Goal: Task Accomplishment & Management: Manage account settings

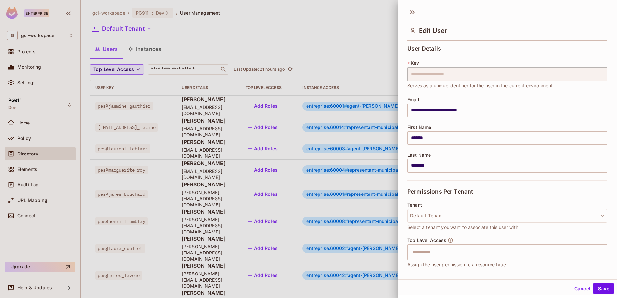
scroll to position [161, 0]
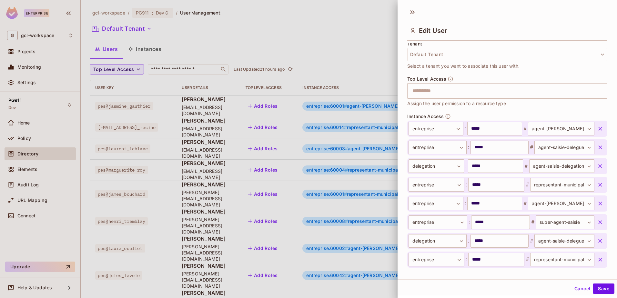
click at [307, 35] on div at bounding box center [308, 149] width 617 height 298
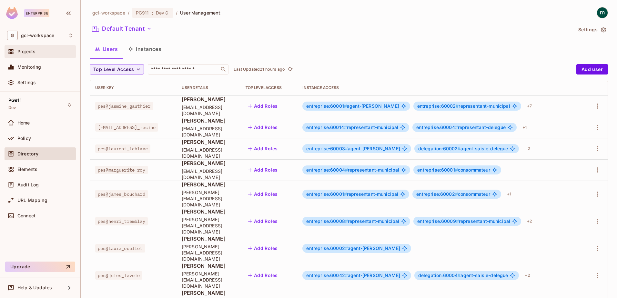
click at [25, 47] on div "Projects" at bounding box center [40, 51] width 71 height 13
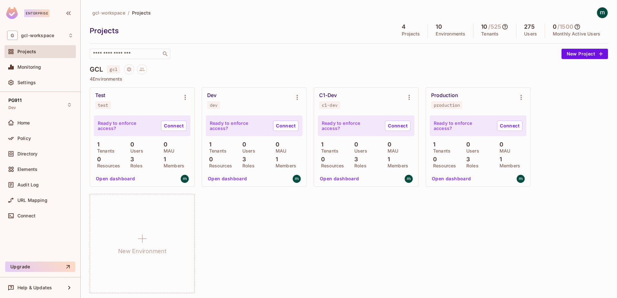
click at [268, 213] on div "Test test Ready to enforce access? Connect 1 Tenants 0 Users 0 MAU 0 Resources …" at bounding box center [349, 190] width 518 height 206
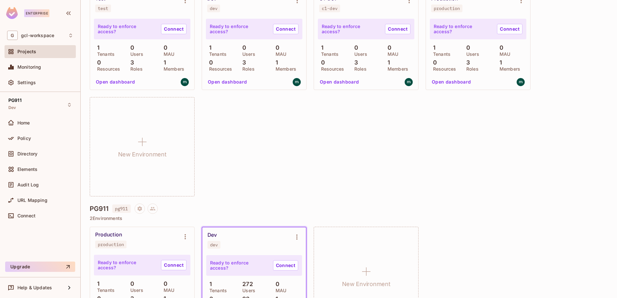
scroll to position [32, 0]
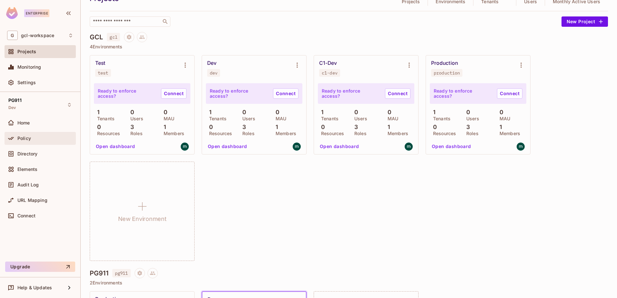
click at [19, 136] on span "Policy" at bounding box center [24, 138] width 14 height 5
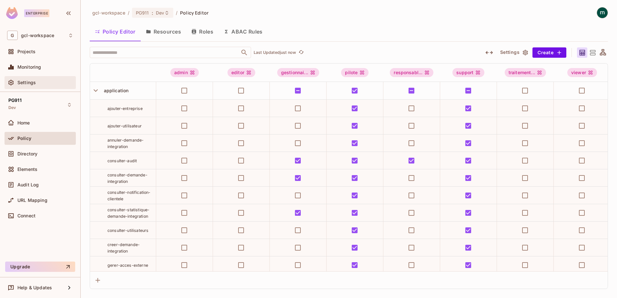
click at [26, 82] on span "Settings" at bounding box center [26, 82] width 18 height 5
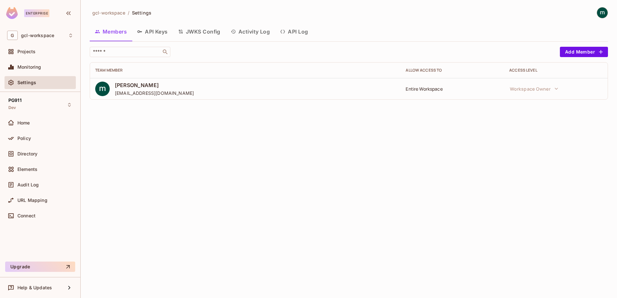
click at [148, 32] on button "API Keys" at bounding box center [152, 32] width 41 height 16
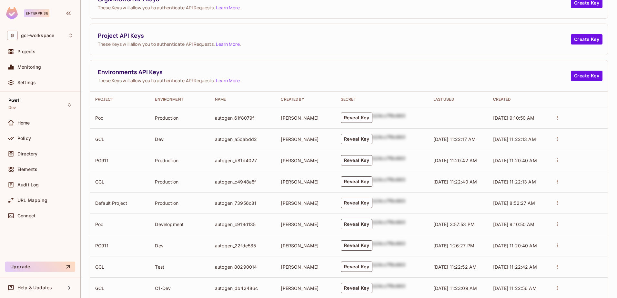
scroll to position [97, 0]
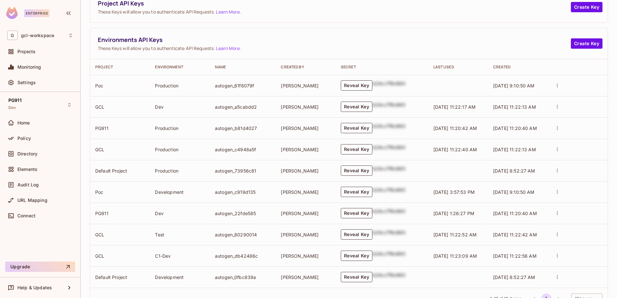
click at [356, 215] on button "Reveal Key" at bounding box center [357, 213] width 32 height 10
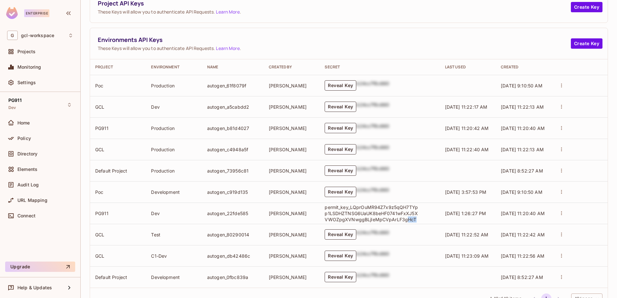
drag, startPoint x: 406, startPoint y: 220, endPoint x: 412, endPoint y: 220, distance: 6.5
click at [412, 220] on p "permit_key_LQprOuMR94Z7x9z5qQH7TYpp1LSDHZTNSG6UaUK8beHF0741wFxXJ5XVWOZpgXVNwggB…" at bounding box center [371, 213] width 94 height 18
click at [178, 218] on td "Dev" at bounding box center [174, 213] width 56 height 21
drag, startPoint x: 323, startPoint y: 208, endPoint x: 420, endPoint y: 217, distance: 97.5
click at [420, 217] on td "permit_key_LQprOuMR94Z7x9z5qQH7TYpp1LSDHZTNSG6UaUK8beHF0741wFxXJ5XVWOZpgXVNwggB…" at bounding box center [379, 213] width 120 height 21
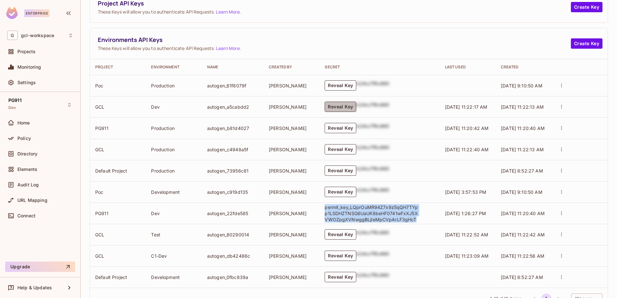
click at [330, 107] on button "Reveal Key" at bounding box center [340, 107] width 32 height 10
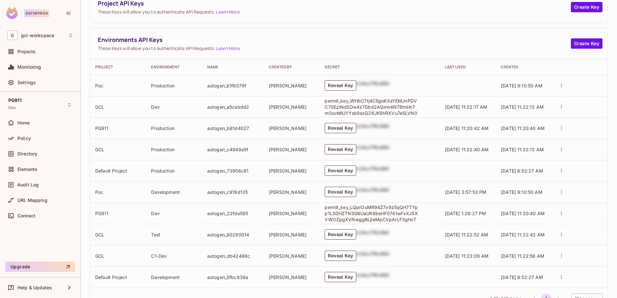
click at [300, 213] on td "[PERSON_NAME]" at bounding box center [291, 213] width 56 height 21
click at [108, 213] on td "PG911" at bounding box center [118, 213] width 56 height 21
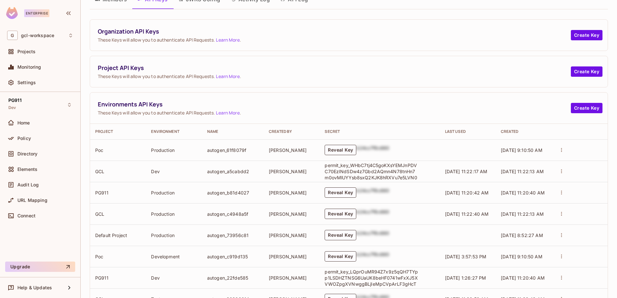
scroll to position [0, 0]
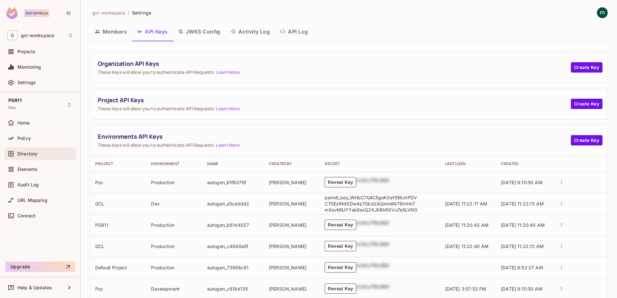
click at [24, 154] on span "Directory" at bounding box center [27, 153] width 20 height 5
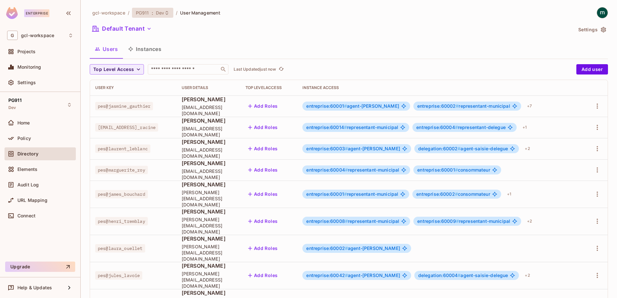
click at [141, 13] on span "PG911" at bounding box center [142, 13] width 13 height 6
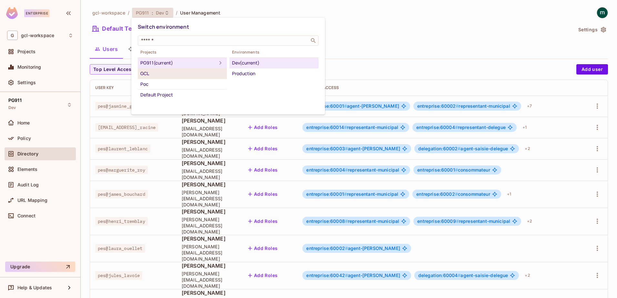
click at [144, 74] on div "GCL" at bounding box center [182, 74] width 84 height 8
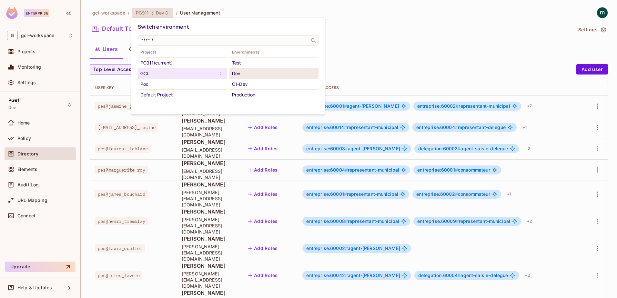
click at [238, 75] on div "Dev" at bounding box center [274, 74] width 84 height 8
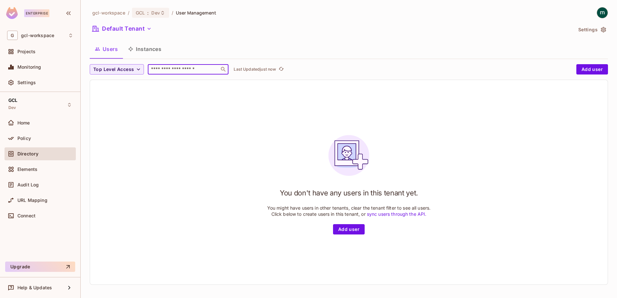
click at [172, 69] on input "text" at bounding box center [184, 69] width 68 height 6
click at [183, 124] on div "You don't have any users in this tenant yet. You might have users in other tena…" at bounding box center [348, 182] width 517 height 204
click at [209, 175] on div "You don't have any users in this tenant yet. You might have users in other tena…" at bounding box center [348, 182] width 517 height 204
click at [26, 52] on span "Projects" at bounding box center [26, 51] width 18 height 5
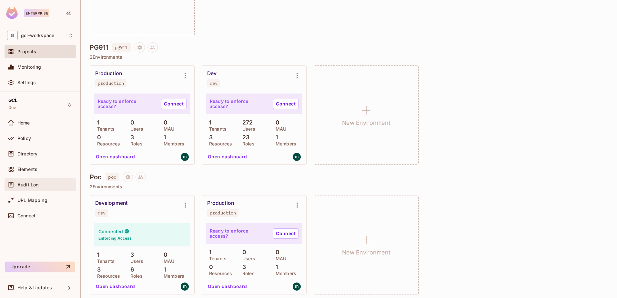
scroll to position [193, 0]
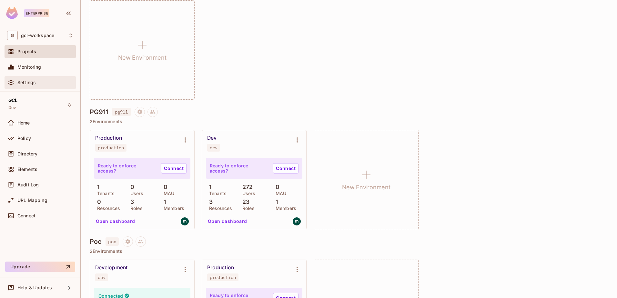
click at [25, 84] on span "Settings" at bounding box center [26, 82] width 18 height 5
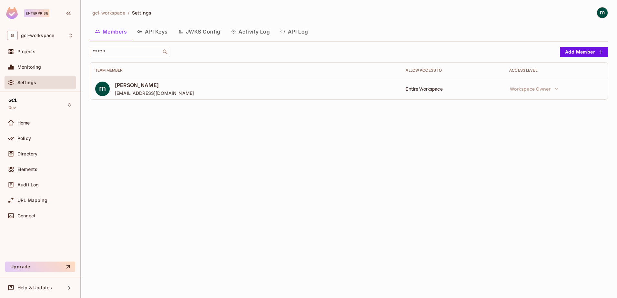
click at [154, 32] on button "API Keys" at bounding box center [152, 32] width 41 height 16
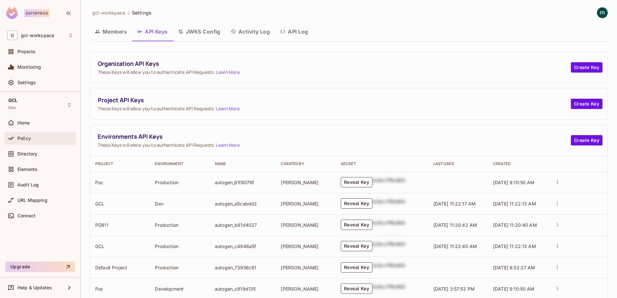
click at [20, 137] on span "Policy" at bounding box center [24, 138] width 14 height 5
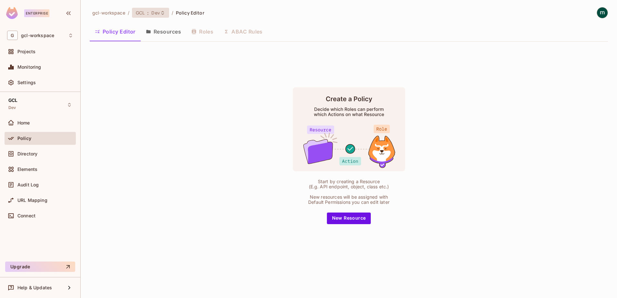
click at [142, 12] on span "GCL" at bounding box center [140, 13] width 9 height 6
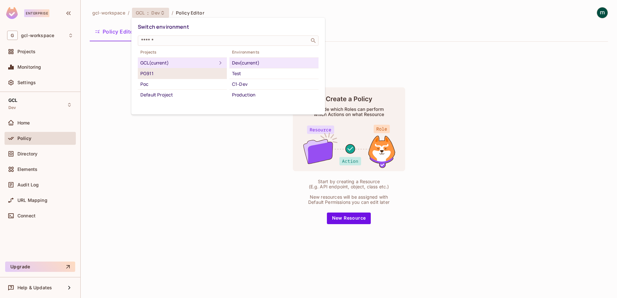
click at [148, 74] on div "PG911" at bounding box center [182, 74] width 84 height 8
click at [147, 64] on div "GCL (current)" at bounding box center [182, 63] width 84 height 8
click at [229, 174] on div at bounding box center [308, 149] width 617 height 298
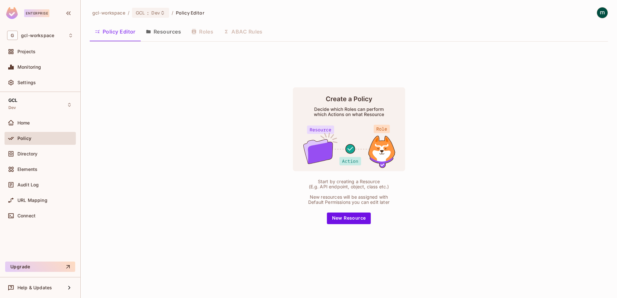
drag, startPoint x: 168, startPoint y: 30, endPoint x: 171, endPoint y: 32, distance: 4.4
click at [168, 30] on button "Resources" at bounding box center [163, 32] width 45 height 16
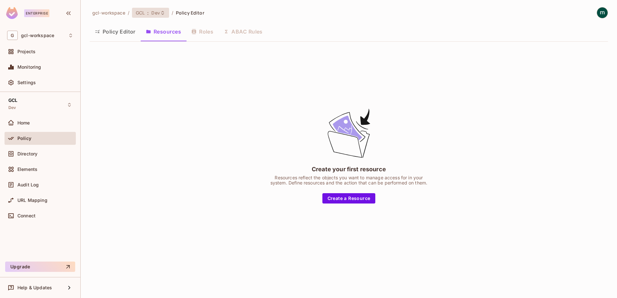
click at [142, 13] on span "GCL" at bounding box center [140, 13] width 9 height 6
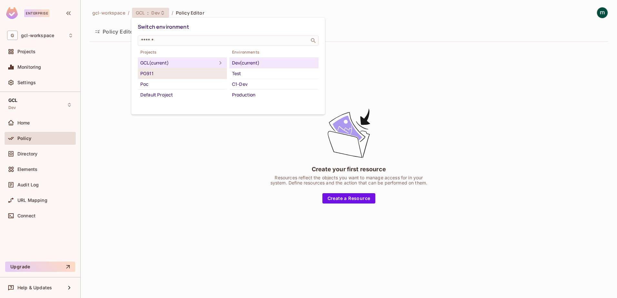
click at [148, 72] on div "PG911" at bounding box center [182, 74] width 84 height 8
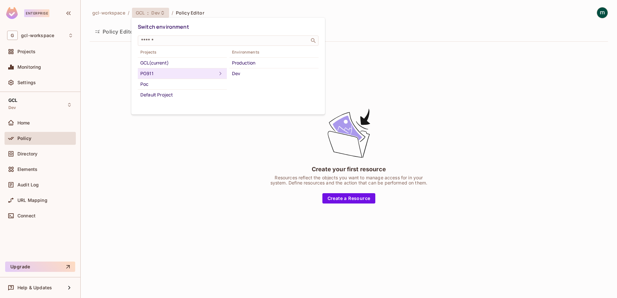
click at [244, 73] on div "Dev" at bounding box center [274, 74] width 84 height 8
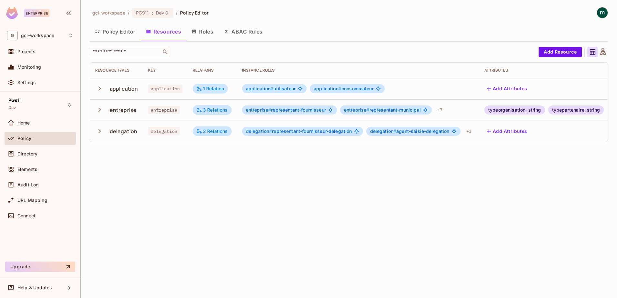
click at [167, 33] on button "Resources" at bounding box center [163, 32] width 45 height 16
click at [24, 52] on span "Projects" at bounding box center [26, 51] width 18 height 5
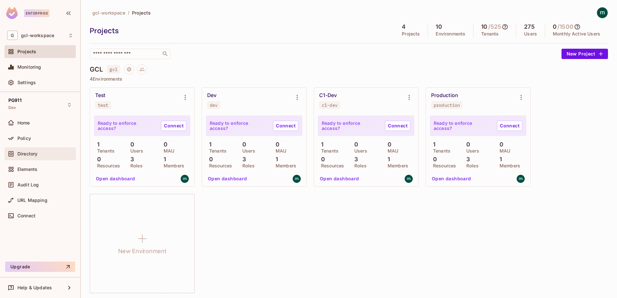
click at [26, 153] on span "Directory" at bounding box center [27, 153] width 20 height 5
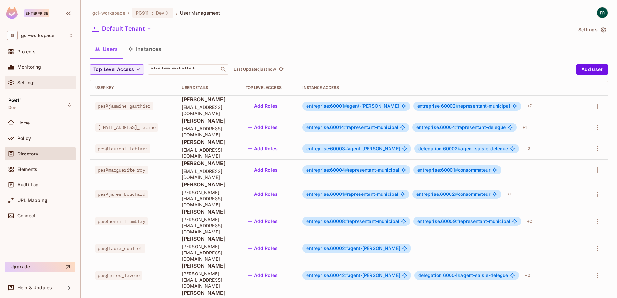
click at [24, 81] on span "Settings" at bounding box center [26, 82] width 18 height 5
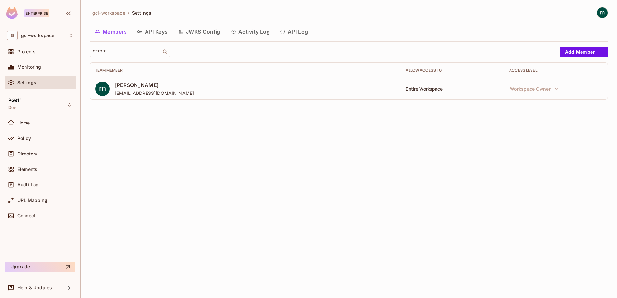
click at [150, 35] on button "API Keys" at bounding box center [152, 32] width 41 height 16
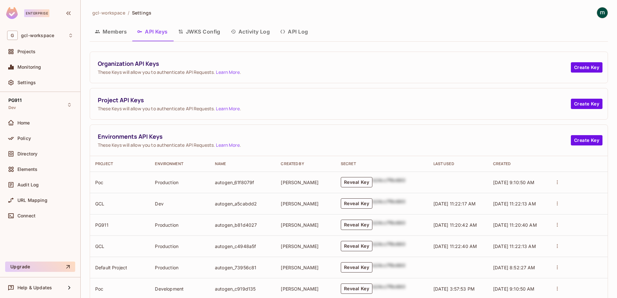
scroll to position [32, 0]
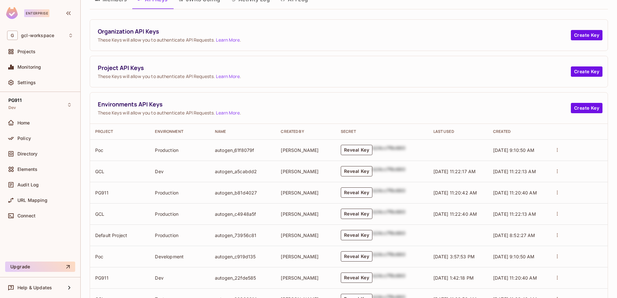
click at [360, 172] on button "Reveal Key" at bounding box center [357, 171] width 32 height 10
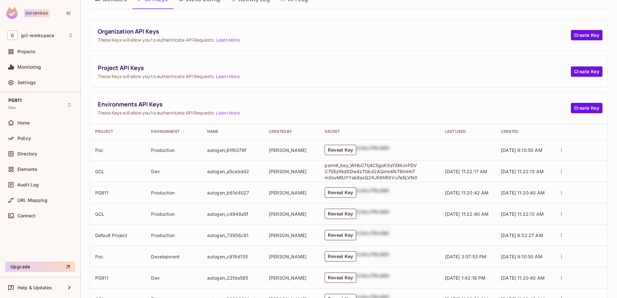
scroll to position [122, 0]
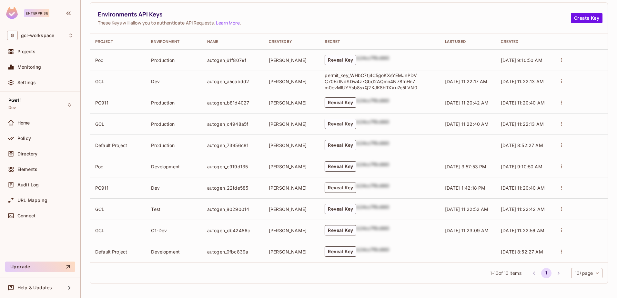
click at [331, 188] on button "Reveal Key" at bounding box center [340, 188] width 32 height 10
drag, startPoint x: 406, startPoint y: 193, endPoint x: 412, endPoint y: 193, distance: 6.4
click at [412, 193] on p "permit_key_LQprOuMR94Z7x9z5qQH7TYpp1LSDHZTNSG6UaUK8beHF0741wFxXJ5XVWOZpgXVNwggB…" at bounding box center [371, 188] width 94 height 18
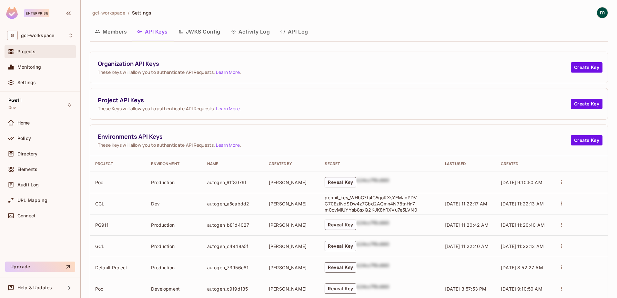
click at [23, 51] on span "Projects" at bounding box center [26, 51] width 18 height 5
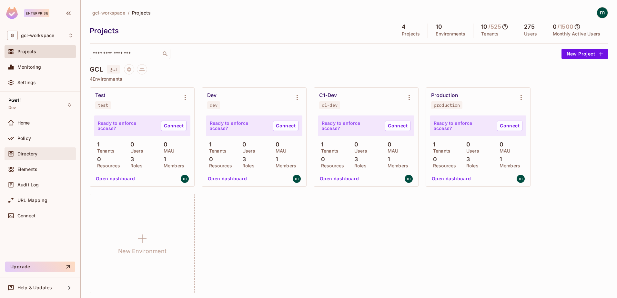
click at [21, 152] on span "Directory" at bounding box center [27, 153] width 20 height 5
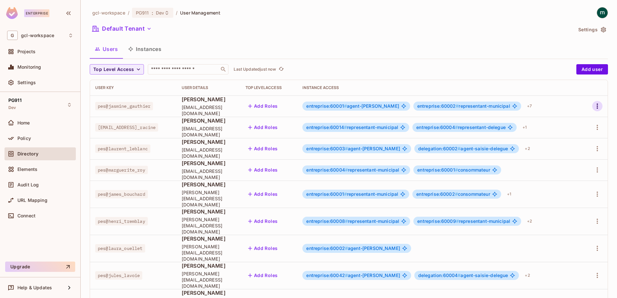
click at [593, 106] on icon "button" at bounding box center [597, 106] width 8 height 8
click at [556, 119] on div "Edit" at bounding box center [558, 121] width 9 height 6
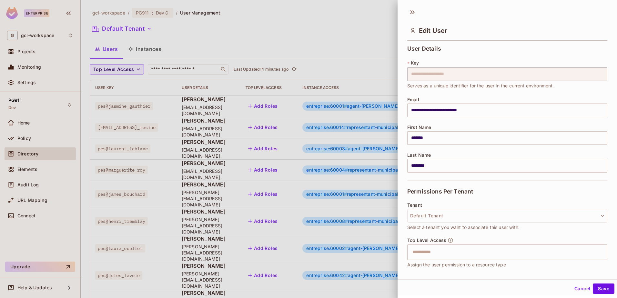
click at [318, 43] on div at bounding box center [308, 149] width 617 height 298
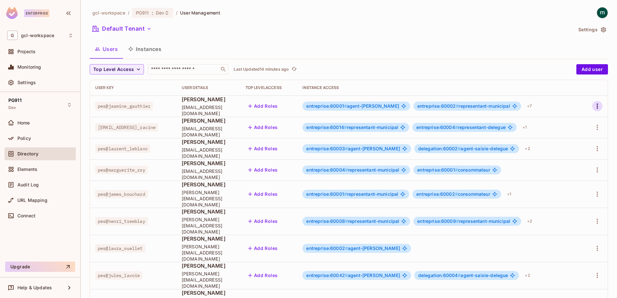
click at [596, 104] on icon "button" at bounding box center [596, 106] width 1 height 5
click at [559, 122] on div "Edit" at bounding box center [558, 121] width 9 height 6
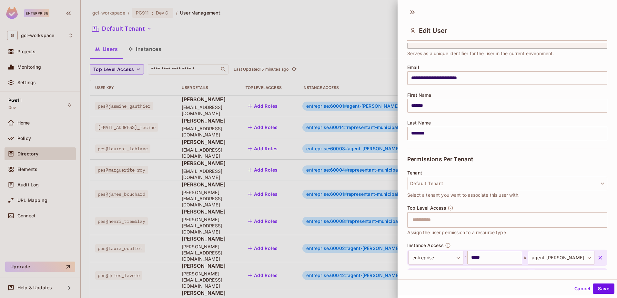
scroll to position [97, 0]
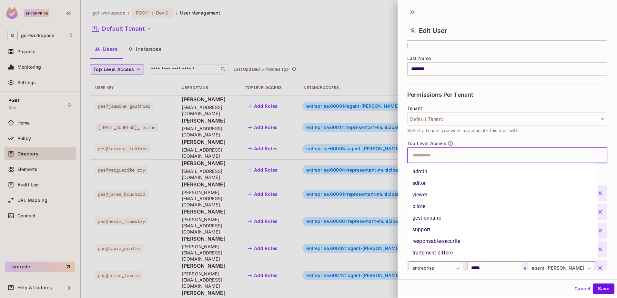
click at [442, 158] on input "text" at bounding box center [501, 155] width 186 height 13
click at [324, 37] on div at bounding box center [308, 149] width 617 height 298
